Goal: Communication & Community: Answer question/provide support

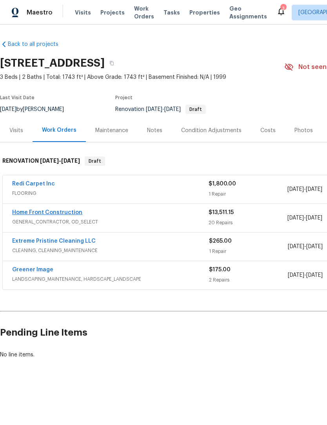
click at [64, 214] on link "Home Front Construction" at bounding box center [47, 212] width 70 height 5
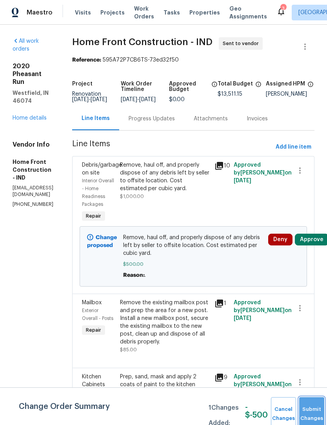
click at [315, 412] on button "Submit Changes" at bounding box center [311, 414] width 25 height 34
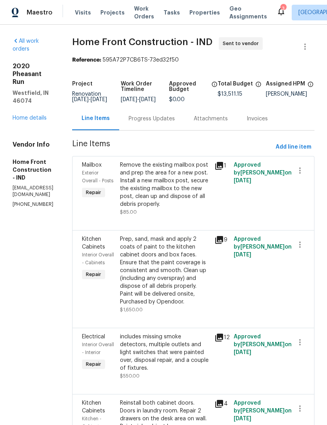
click at [175, 123] on div "Progress Updates" at bounding box center [152, 119] width 46 height 8
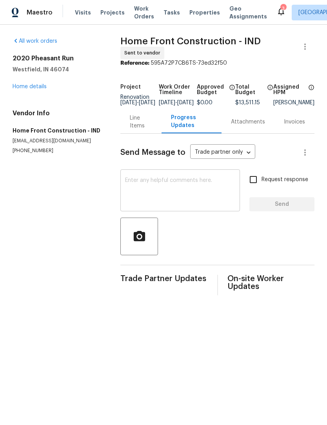
click at [177, 194] on textarea at bounding box center [180, 191] width 110 height 27
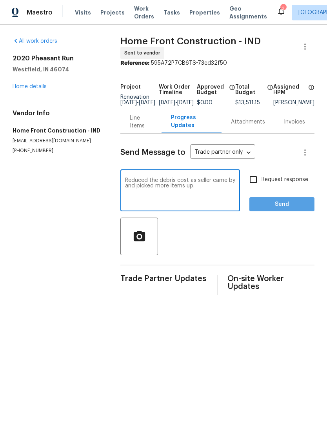
type textarea "Reduced the debris cost as seller came by and picked more items up."
click at [300, 209] on span "Send" at bounding box center [282, 205] width 53 height 10
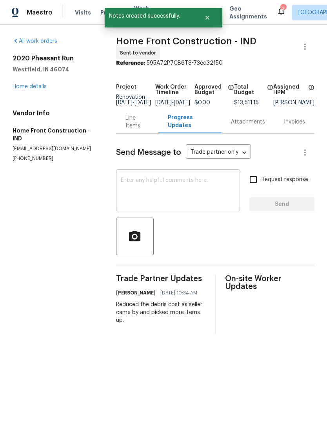
click at [143, 198] on textarea at bounding box center [178, 191] width 114 height 27
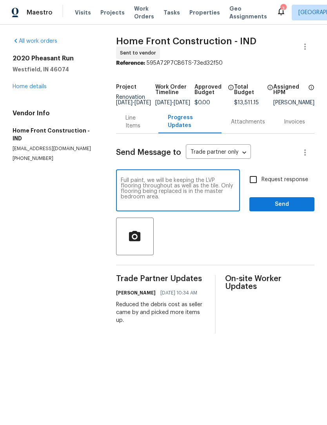
type textarea "Full paint, we will be keeping the LVP flooring throughout as well as the tile.…"
click at [294, 209] on span "Send" at bounding box center [282, 205] width 53 height 10
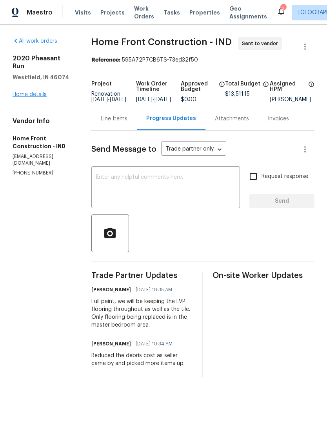
click at [31, 92] on link "Home details" at bounding box center [30, 94] width 34 height 5
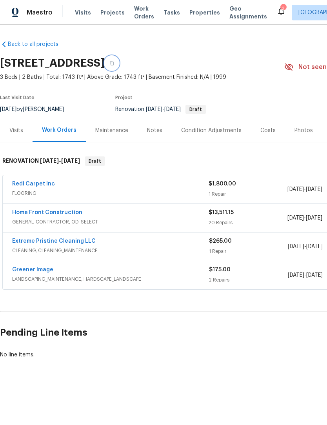
click at [119, 60] on button "button" at bounding box center [112, 63] width 14 height 14
click at [114, 64] on icon "button" at bounding box center [111, 63] width 5 height 5
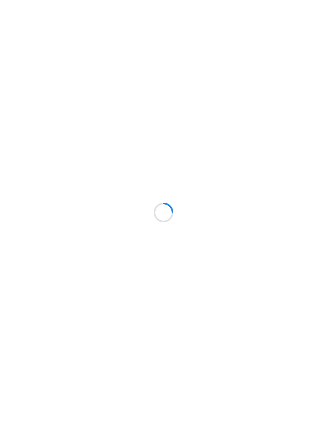
scroll to position [0, 0]
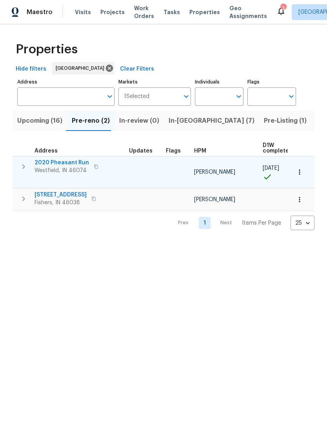
click at [24, 167] on icon "button" at bounding box center [23, 167] width 3 height 5
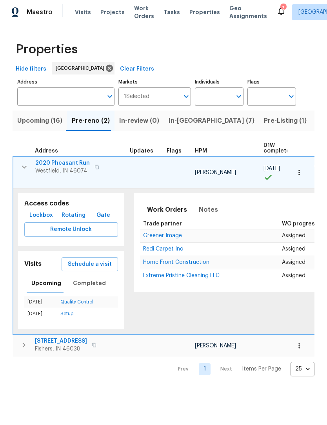
click at [38, 211] on span "Lockbox" at bounding box center [41, 216] width 24 height 10
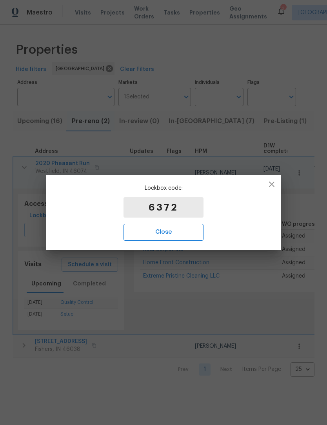
click at [182, 237] on span "Close" at bounding box center [163, 232] width 63 height 10
